Goal: Information Seeking & Learning: Check status

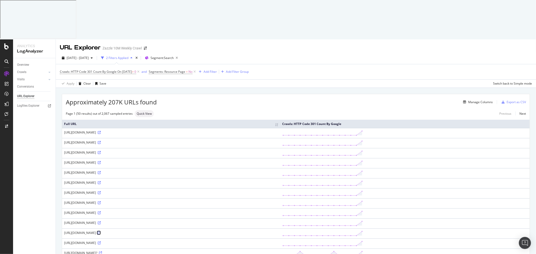
click at [101, 232] on icon at bounding box center [99, 233] width 3 height 3
